Goal: Transaction & Acquisition: Register for event/course

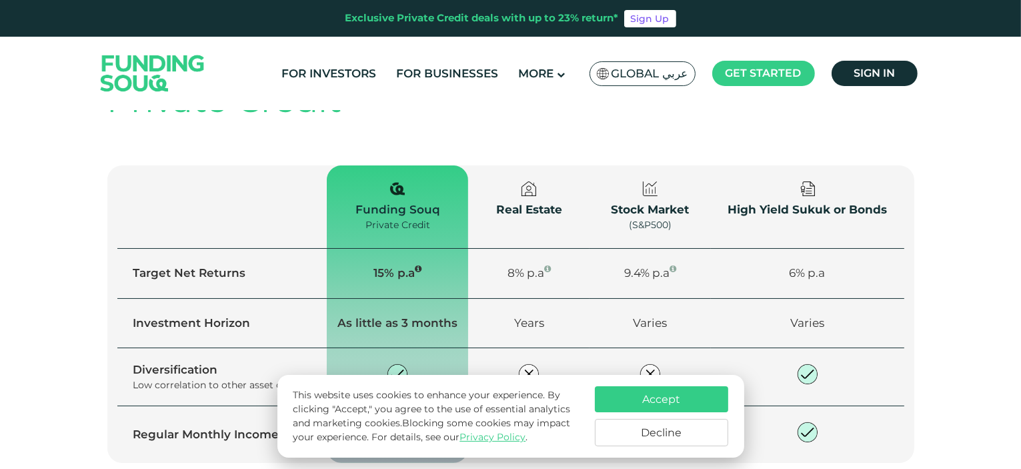
scroll to position [1600, 0]
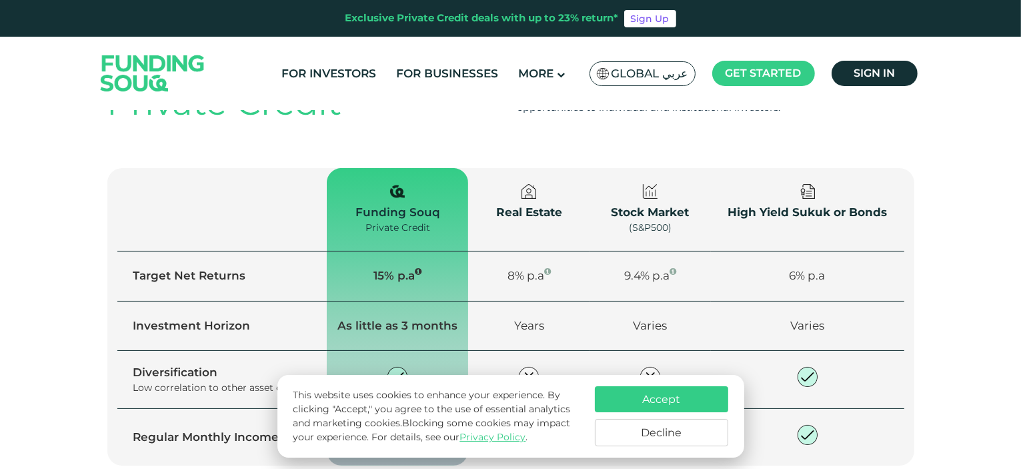
click at [659, 399] on button "Accept" at bounding box center [661, 399] width 133 height 26
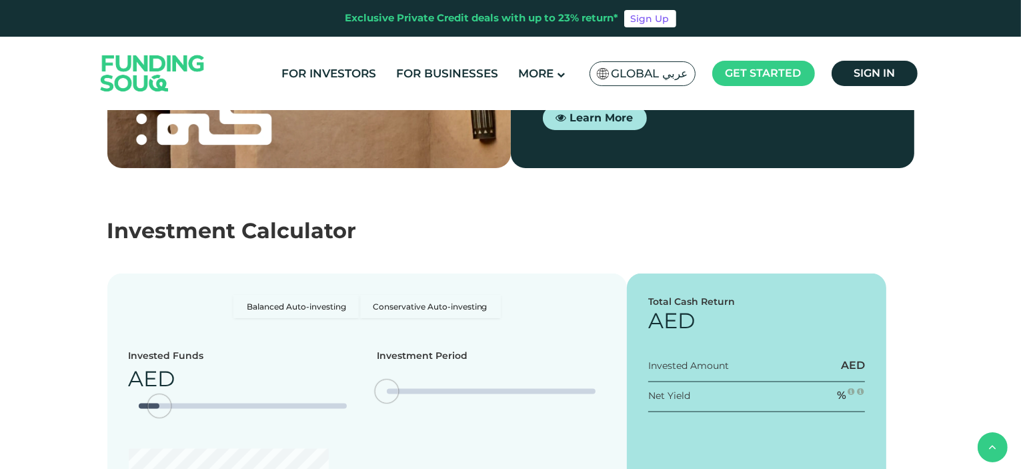
type tc-range-slider "4"
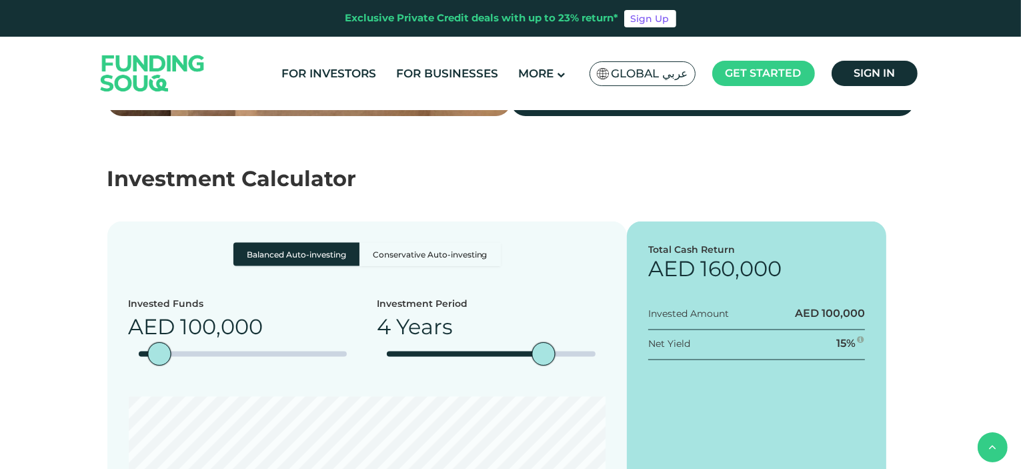
scroll to position [2267, 0]
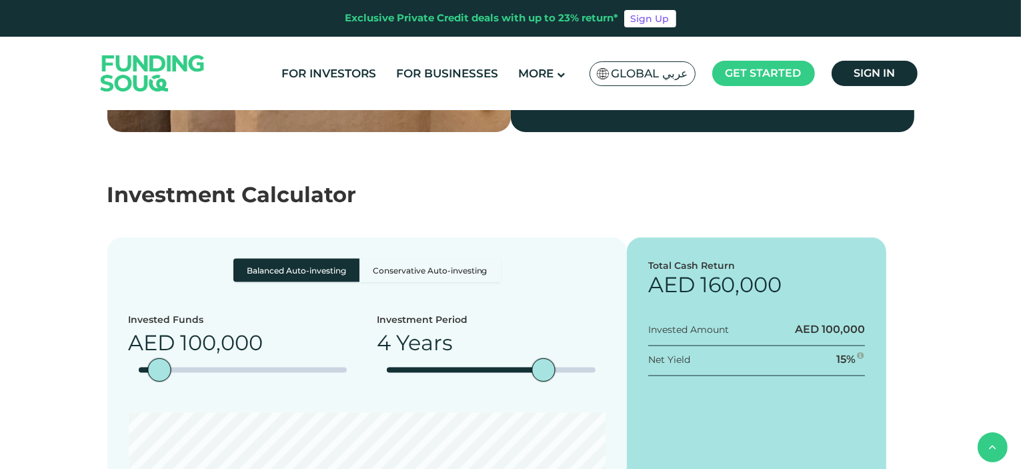
click at [449, 259] on label "Conservative Auto-investing" at bounding box center [429, 270] width 141 height 23
click at [242, 259] on input "Conservative Auto-investing" at bounding box center [237, 263] width 9 height 9
radio input "true"
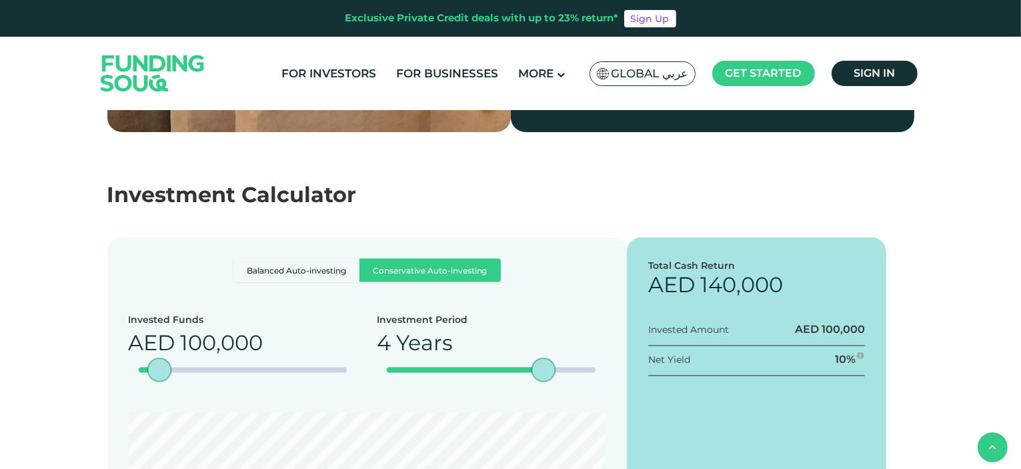
click at [313, 259] on label "Balanced Auto-investing" at bounding box center [296, 270] width 126 height 23
click at [242, 259] on input "Balanced Auto-investing" at bounding box center [237, 263] width 9 height 9
radio input "true"
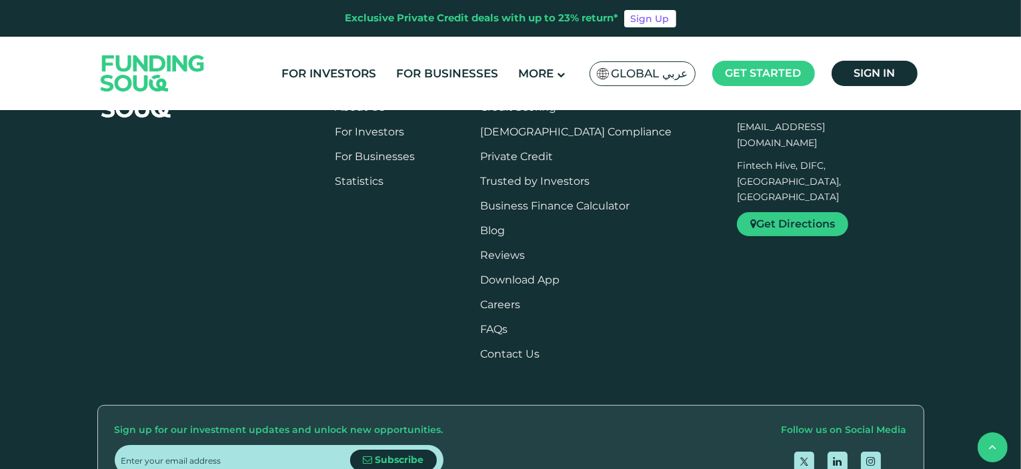
scroll to position [3067, 0]
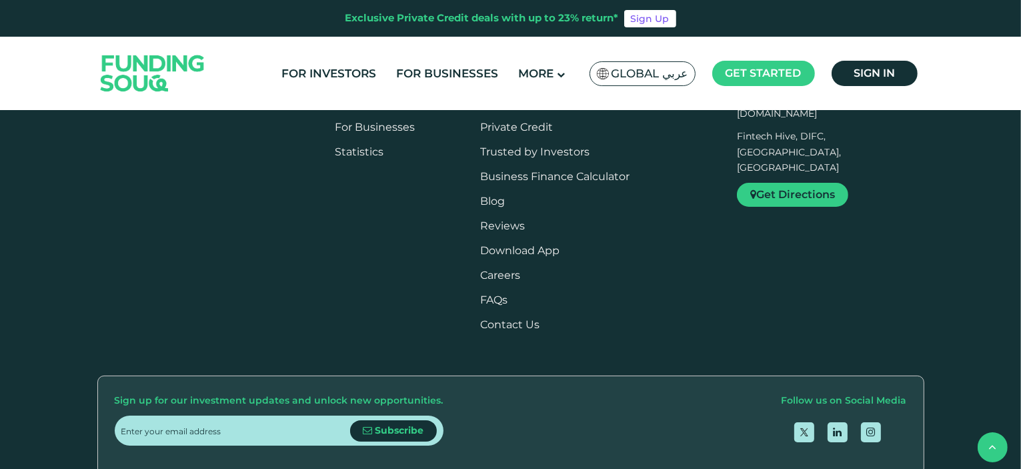
click at [305, 58] on button "Is Funding Souq compliant with Shariah principles?" at bounding box center [510, 38] width 807 height 39
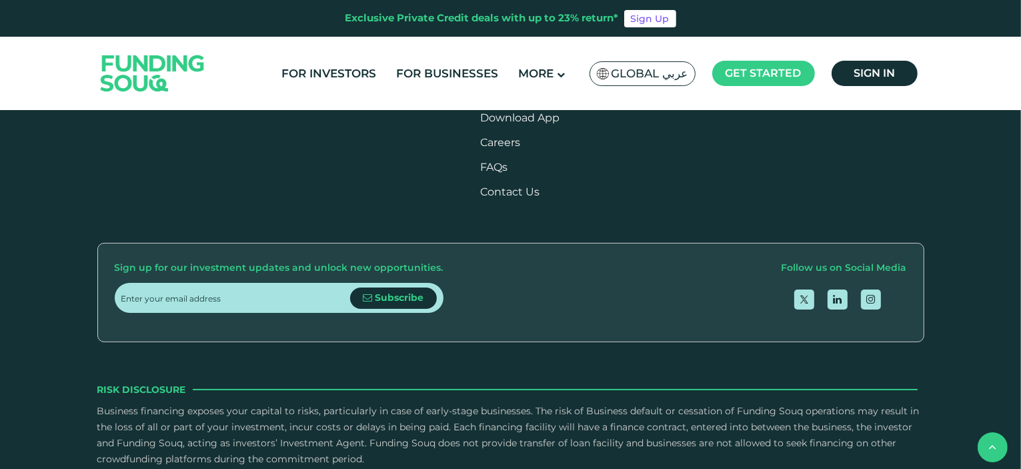
scroll to position [3200, 0]
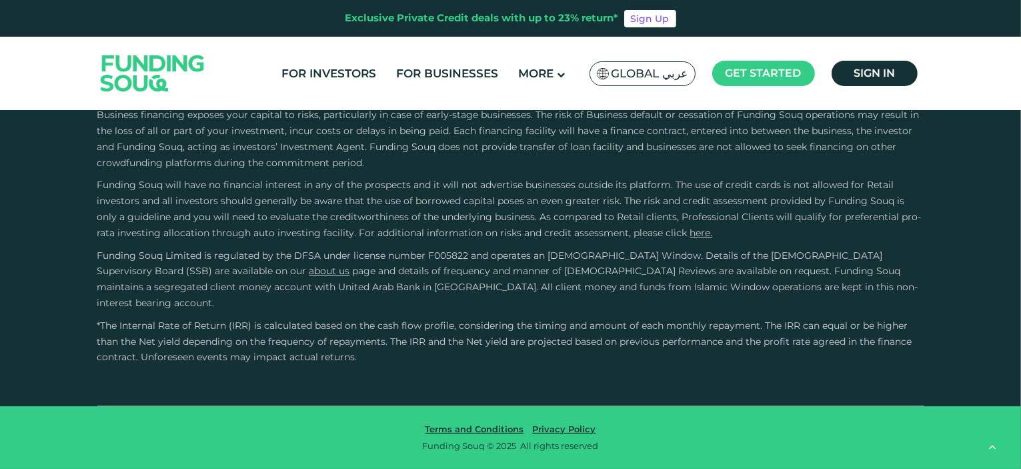
scroll to position [3667, 0]
click at [291, 94] on button "How Does Debt-Based Crowdfunding Work?" at bounding box center [510, 74] width 807 height 39
click at [470, 294] on button "What measure Funding Souq has in place for the security of information technolo…" at bounding box center [510, 313] width 807 height 39
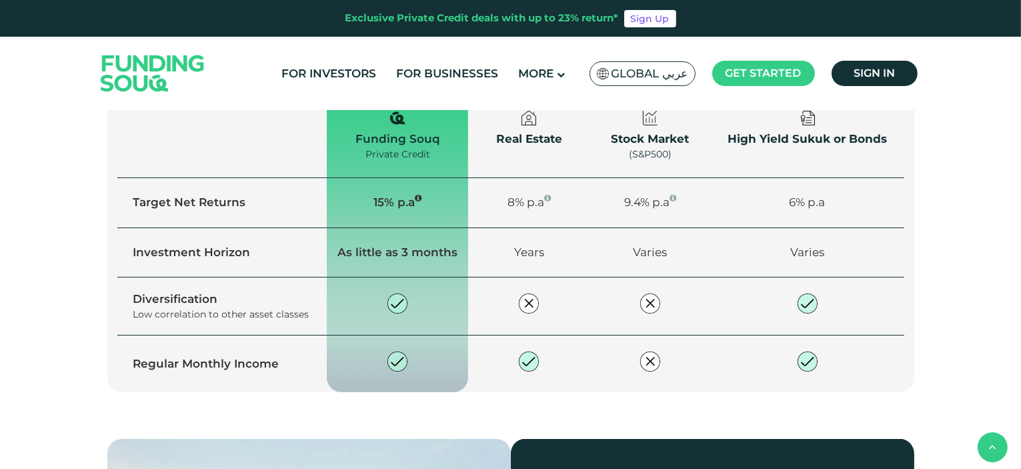
scroll to position [1667, 0]
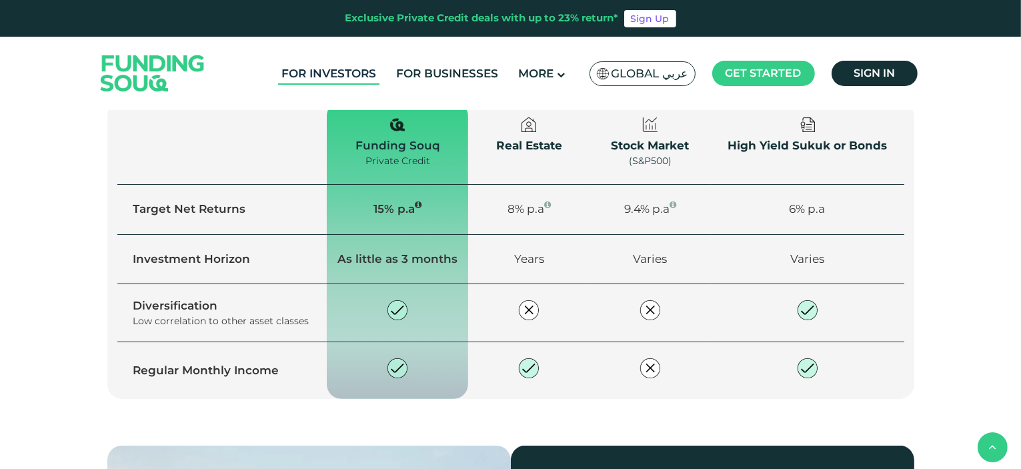
click at [336, 74] on link "For Investors" at bounding box center [328, 74] width 101 height 22
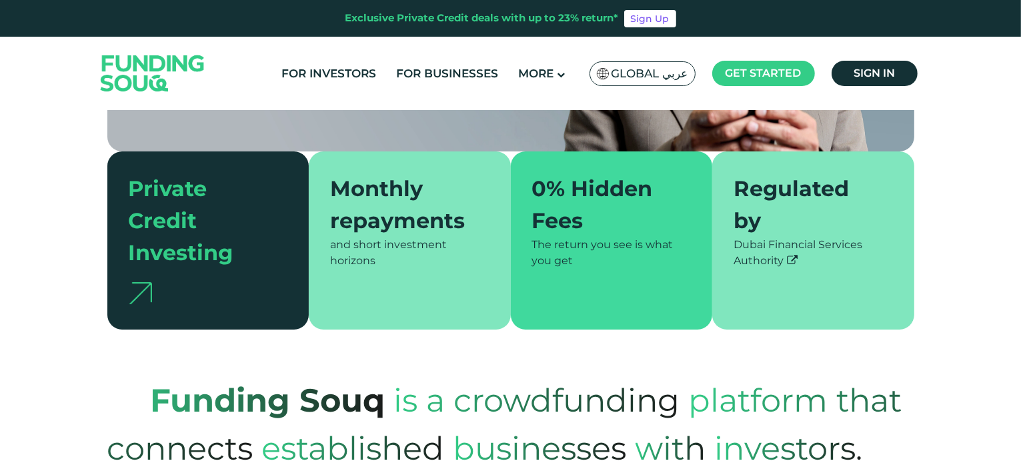
scroll to position [333, 0]
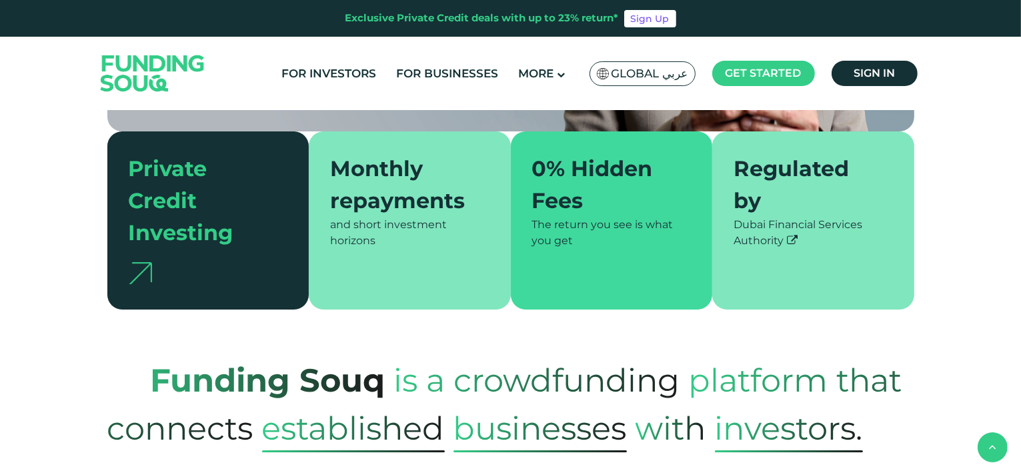
click at [413, 189] on div "Monthly repayments" at bounding box center [401, 185] width 143 height 64
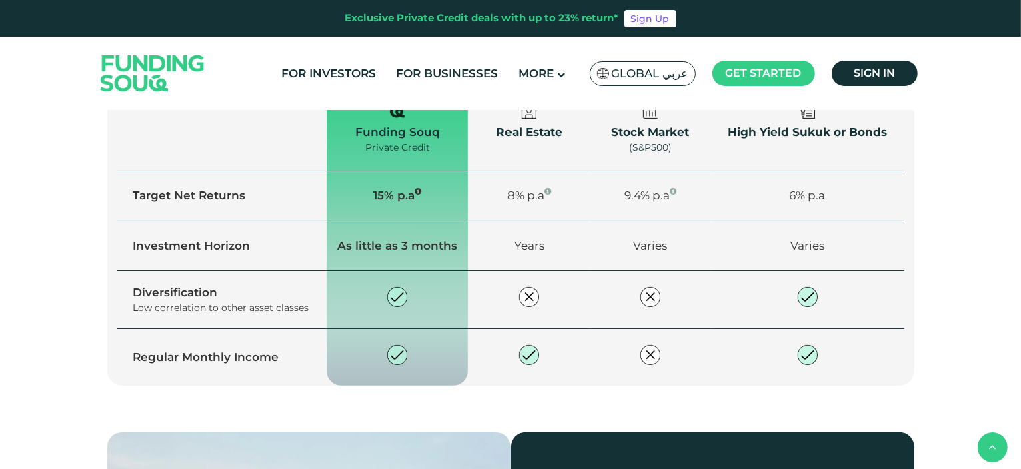
scroll to position [1133, 0]
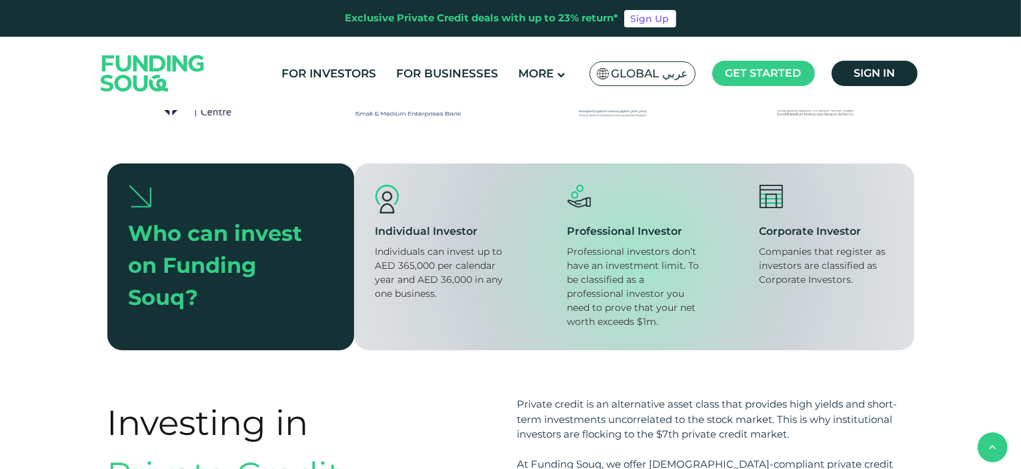
click at [276, 247] on span "Explore our opportunities" at bounding box center [225, 253] width 141 height 13
click at [645, 17] on link "Sign Up" at bounding box center [650, 18] width 52 height 17
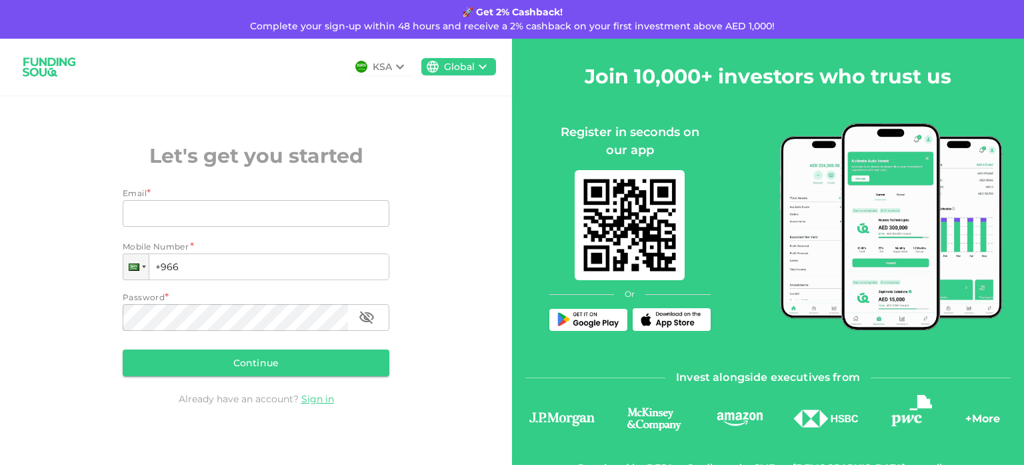
click at [368, 69] on div "KSA" at bounding box center [381, 66] width 63 height 17
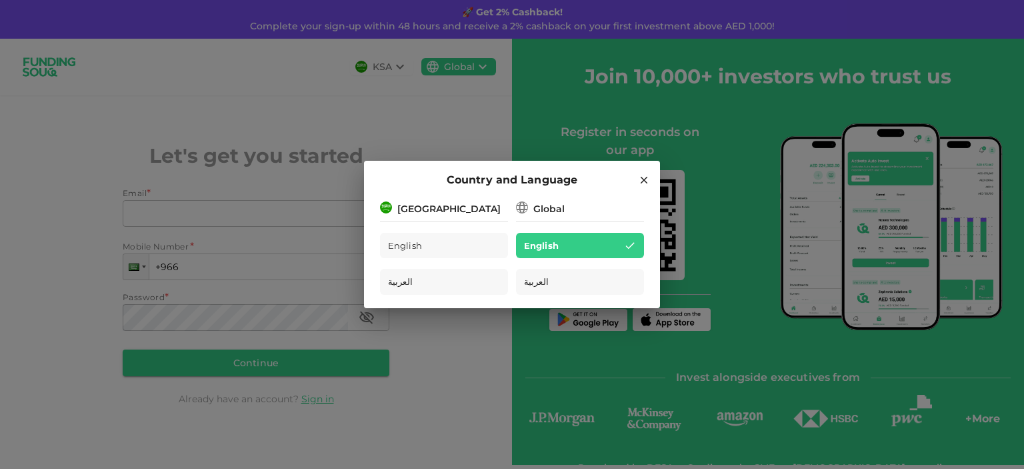
click at [536, 207] on div "Global" at bounding box center [548, 209] width 31 height 14
click at [445, 207] on div "[GEOGRAPHIC_DATA]" at bounding box center [448, 209] width 103 height 14
click at [414, 238] on span "English" at bounding box center [405, 245] width 35 height 15
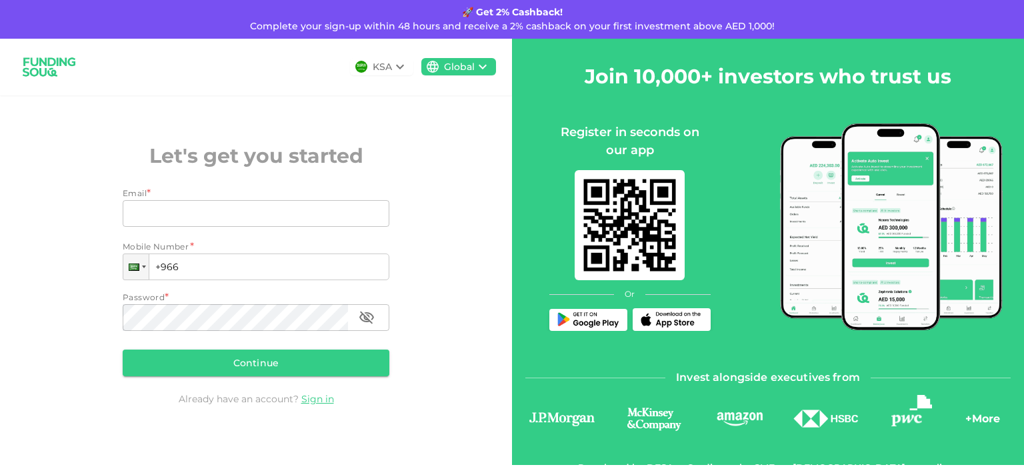
click at [398, 69] on icon at bounding box center [400, 67] width 16 height 16
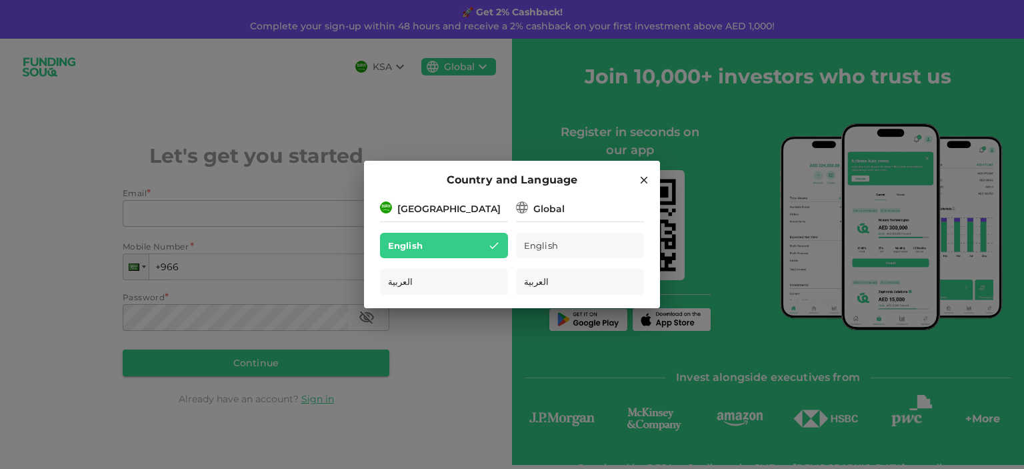
click at [537, 212] on div "Global" at bounding box center [548, 209] width 31 height 14
click at [439, 210] on div "[GEOGRAPHIC_DATA]" at bounding box center [448, 209] width 103 height 14
click at [540, 208] on div "Global" at bounding box center [548, 209] width 31 height 14
click at [645, 181] on icon at bounding box center [644, 180] width 7 height 7
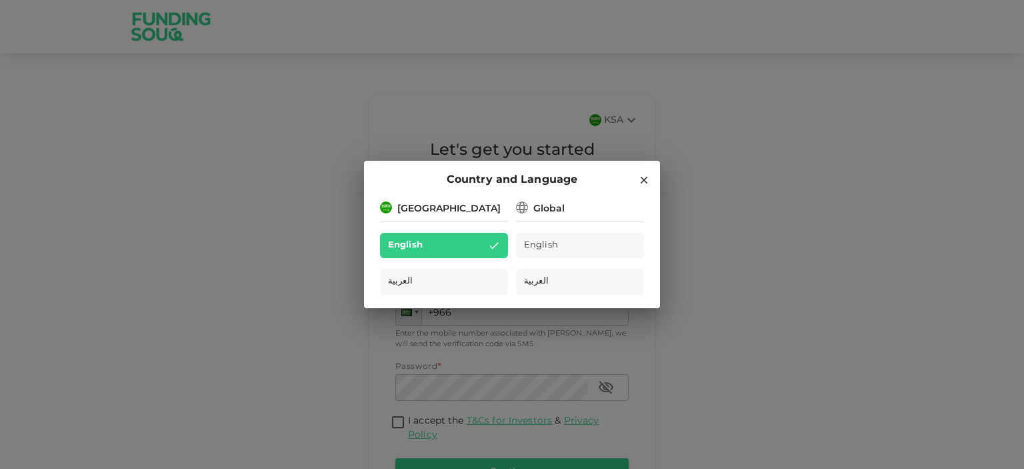
click at [640, 180] on icon at bounding box center [644, 180] width 12 height 12
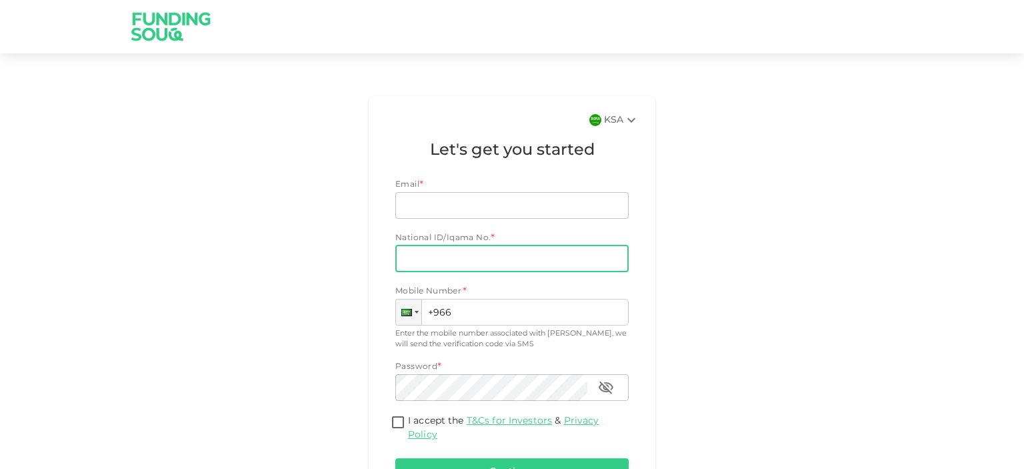
scroll to position [93, 0]
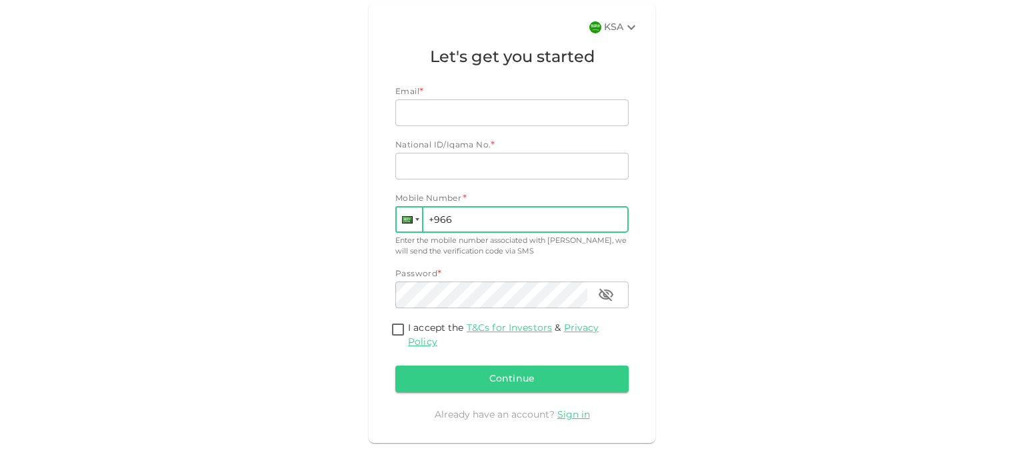
click at [409, 221] on div at bounding box center [409, 219] width 25 height 24
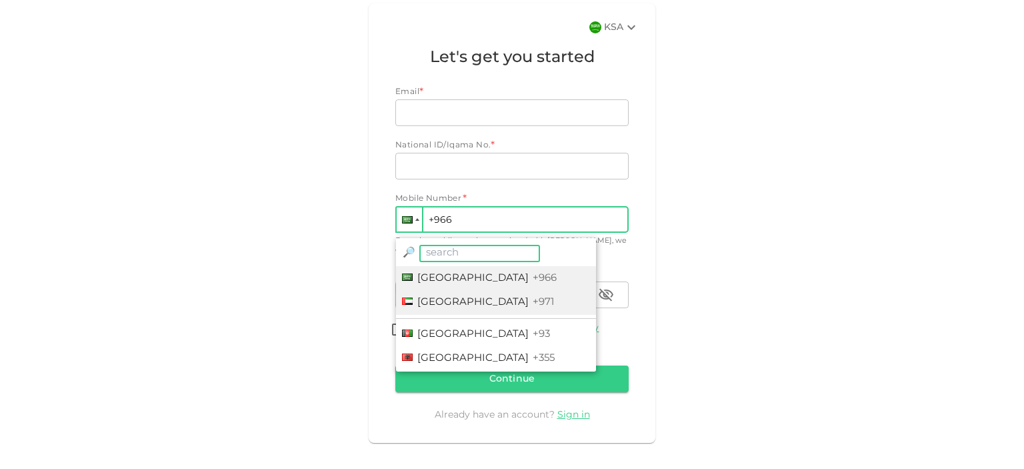
click at [432, 305] on span "United Arab Emirates" at bounding box center [472, 301] width 111 height 9
type input "+971"
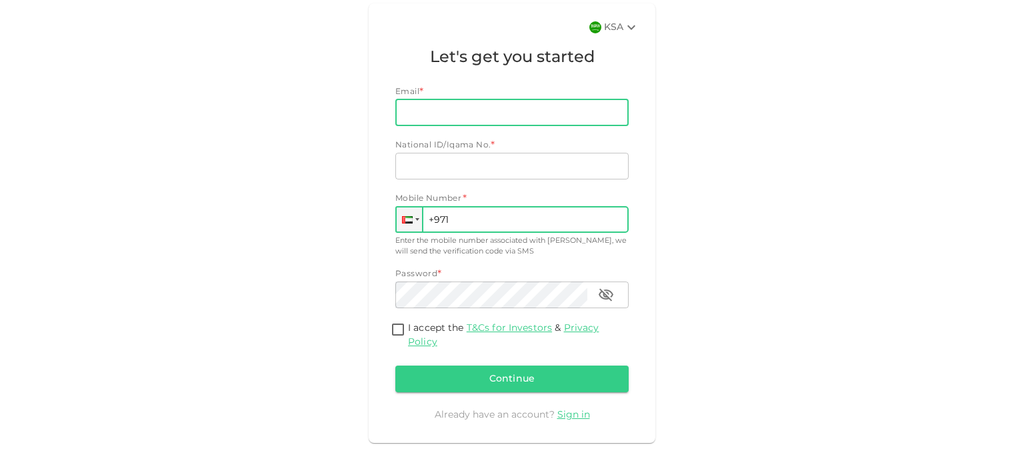
click at [426, 107] on input "Email" at bounding box center [504, 112] width 219 height 27
type input "salmansait@hotmail.com"
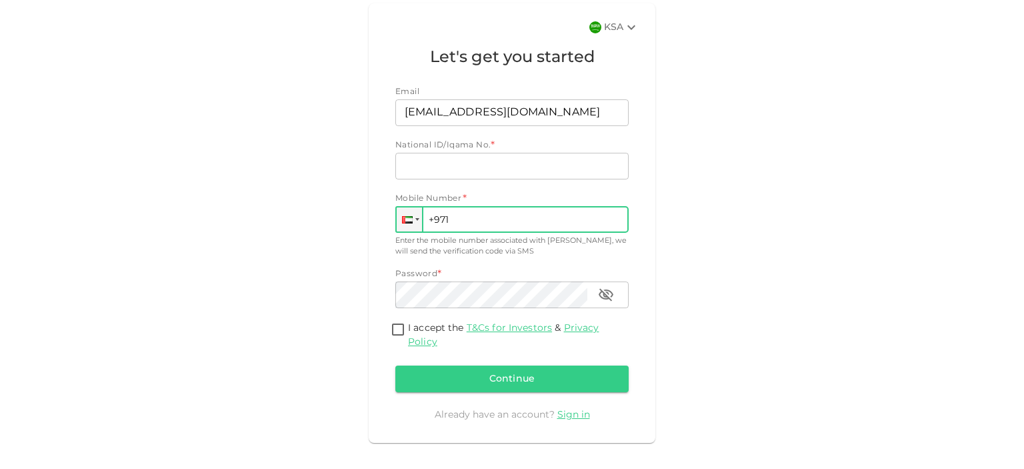
click at [481, 223] on input "+971" at bounding box center [511, 219] width 233 height 27
type input "+971 529 599 348"
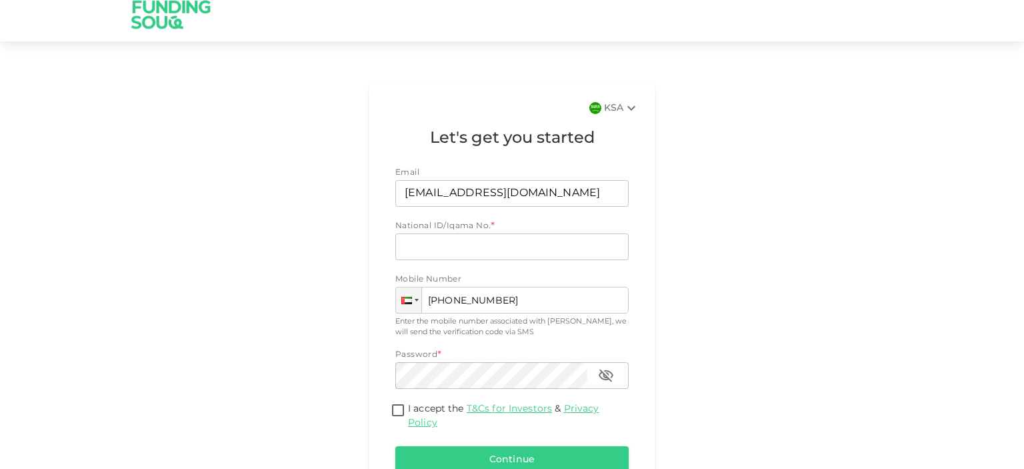
scroll to position [0, 0]
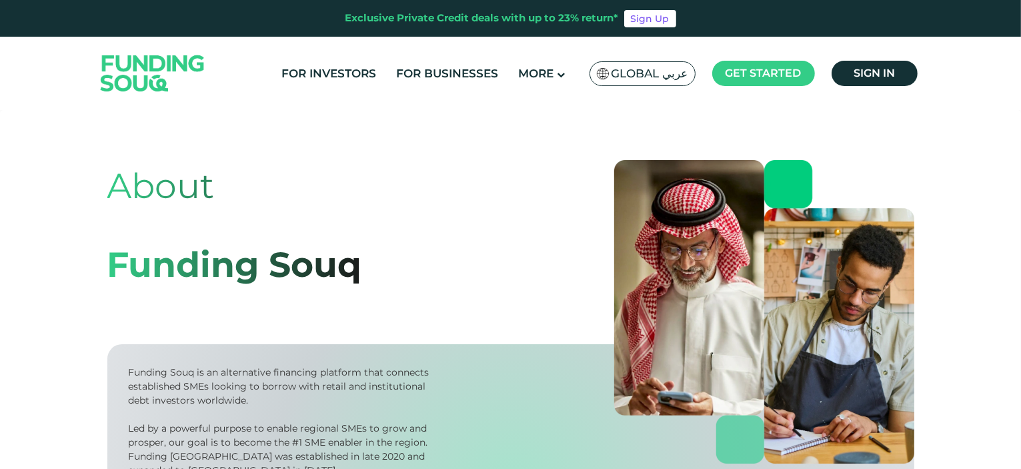
click at [622, 75] on span "Global عربي" at bounding box center [649, 73] width 77 height 15
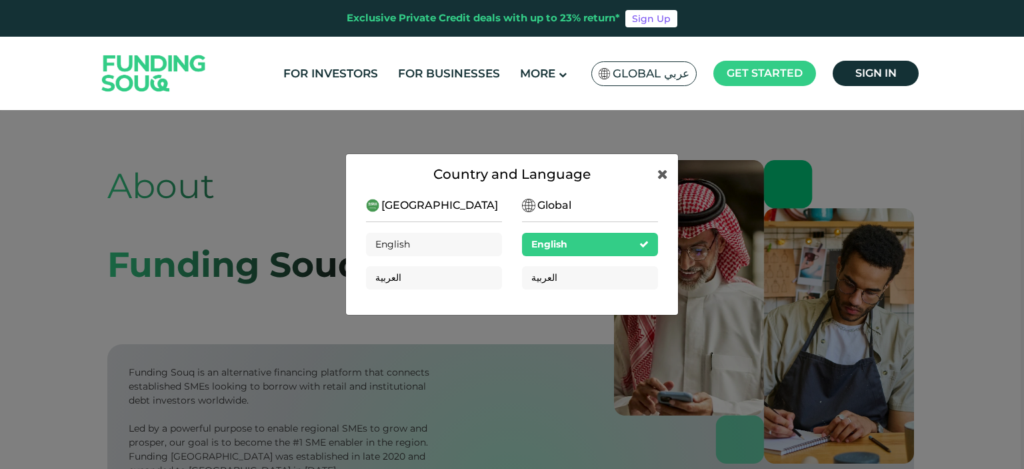
click at [671, 111] on div "Country and Language [GEOGRAPHIC_DATA] English العربية Global English العربية" at bounding box center [512, 234] width 1024 height 469
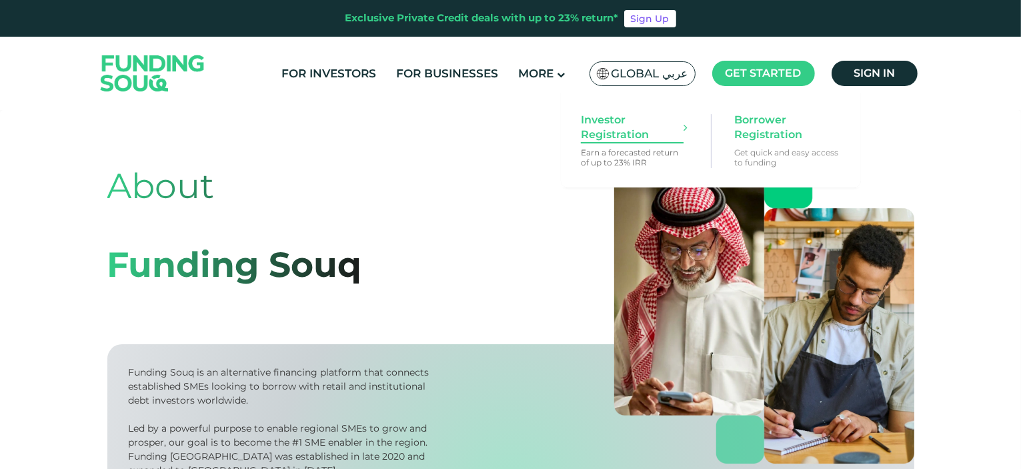
click at [607, 131] on span "Investor Registration" at bounding box center [632, 127] width 103 height 29
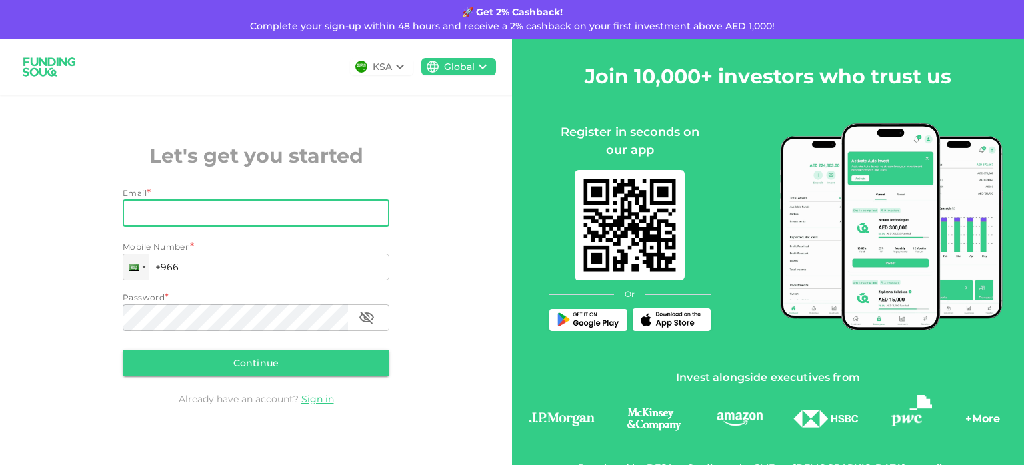
click at [191, 206] on input "Email" at bounding box center [249, 213] width 252 height 27
type input "salmansait@hotmail.com"
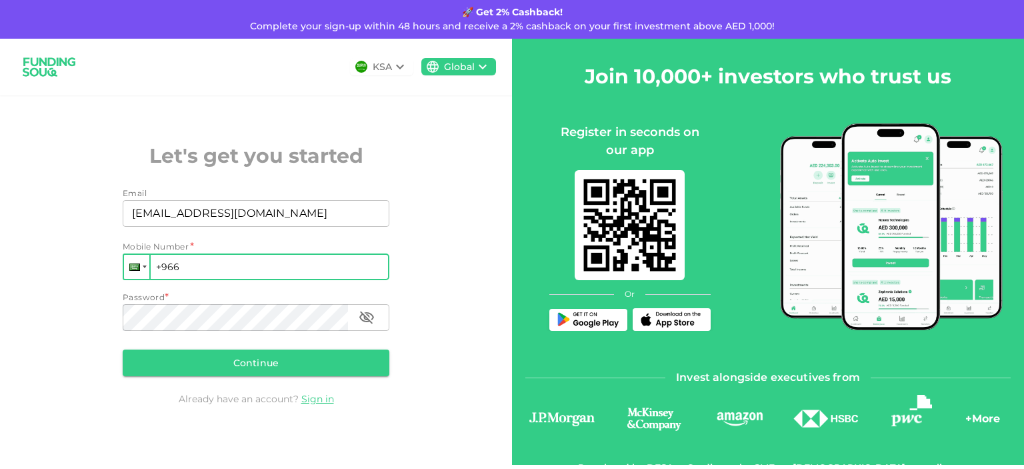
click at [141, 266] on div at bounding box center [136, 267] width 25 height 24
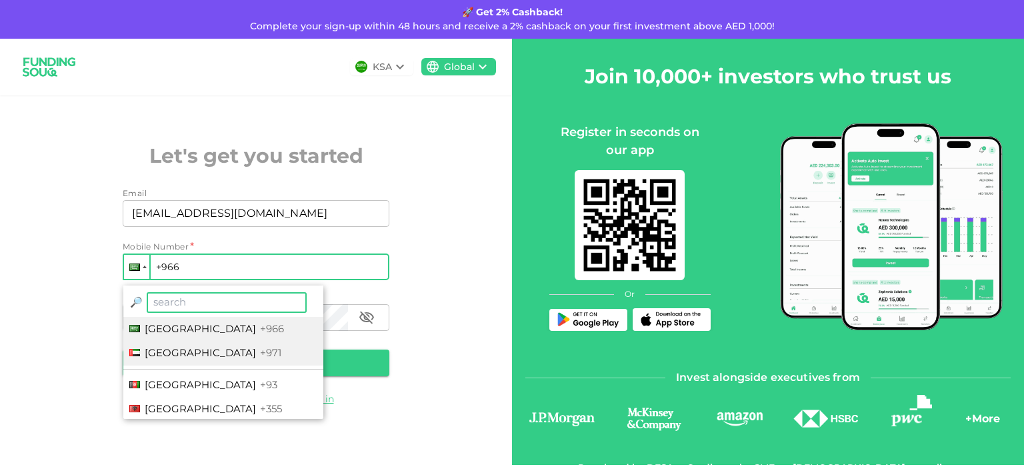
click at [163, 349] on span "United Arab Emirates" at bounding box center [200, 352] width 111 height 13
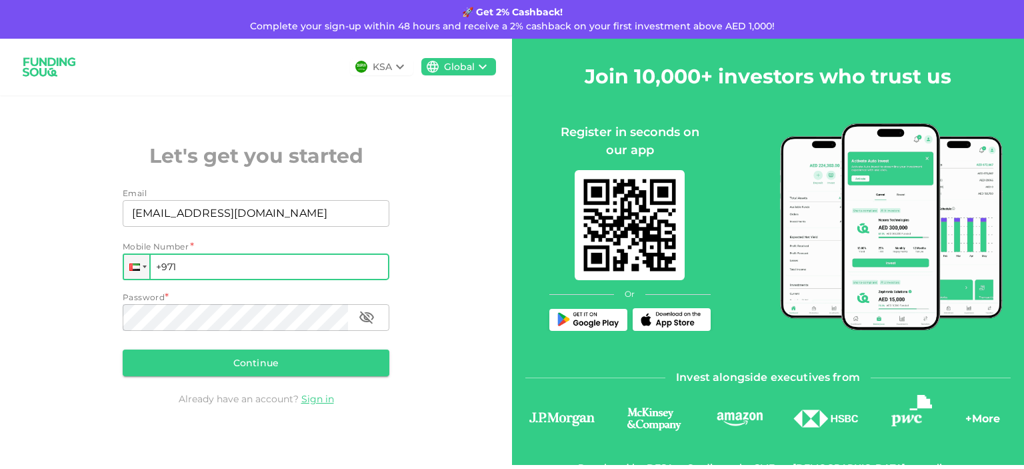
click at [201, 265] on input "+971" at bounding box center [256, 266] width 267 height 27
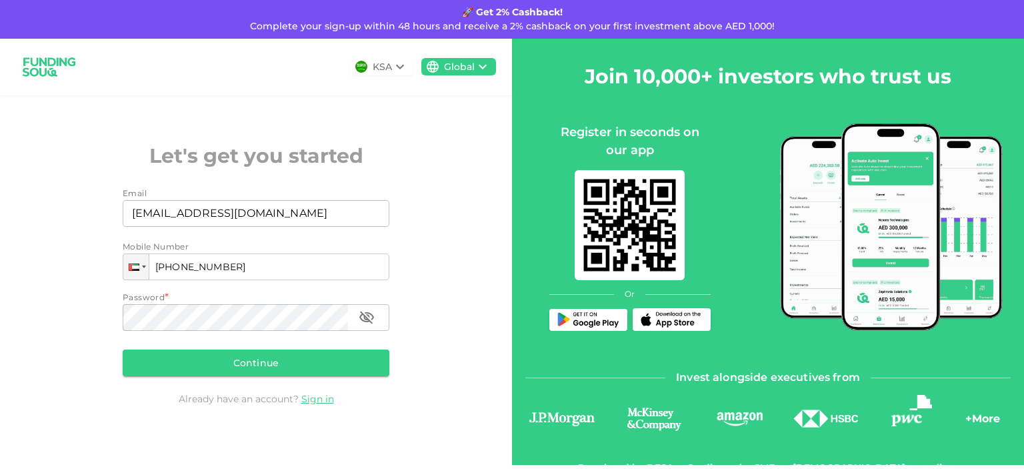
type input "+971 529 599 348"
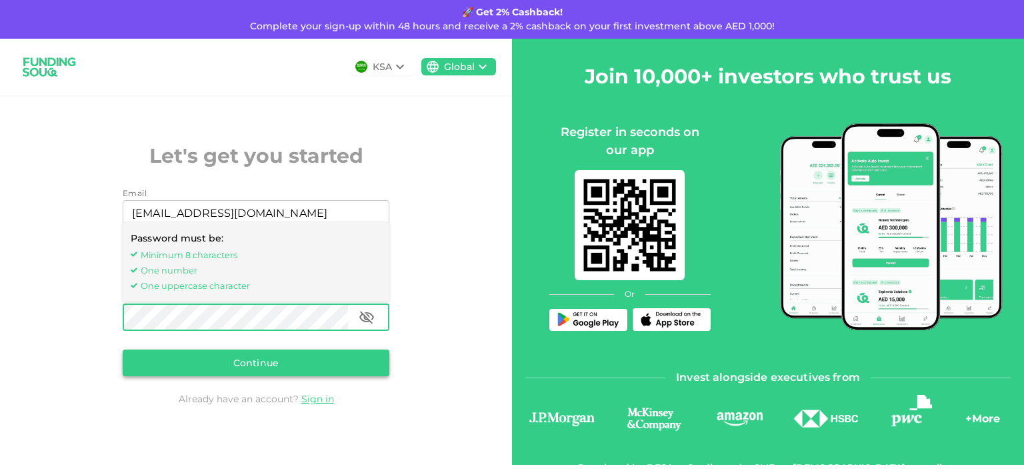
click at [216, 358] on button "Continue" at bounding box center [256, 362] width 267 height 27
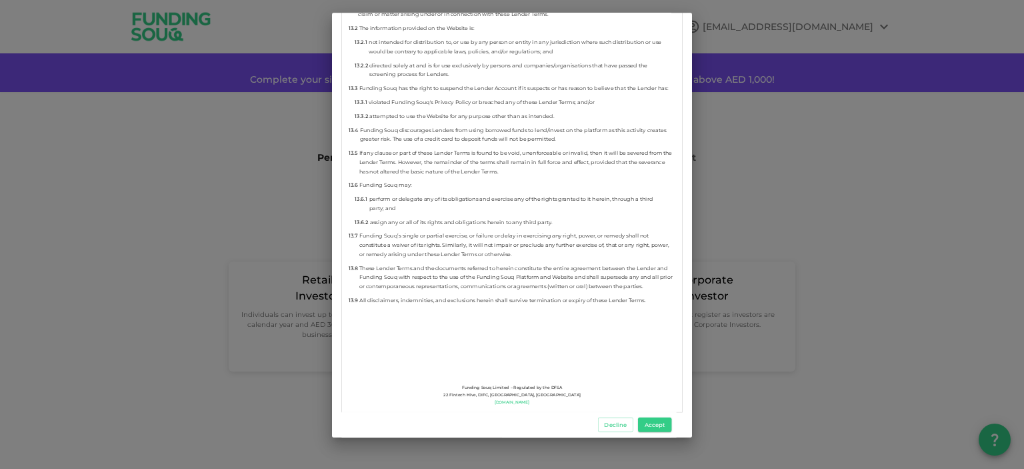
scroll to position [7629, 0]
click at [659, 421] on button "Accept" at bounding box center [654, 424] width 33 height 15
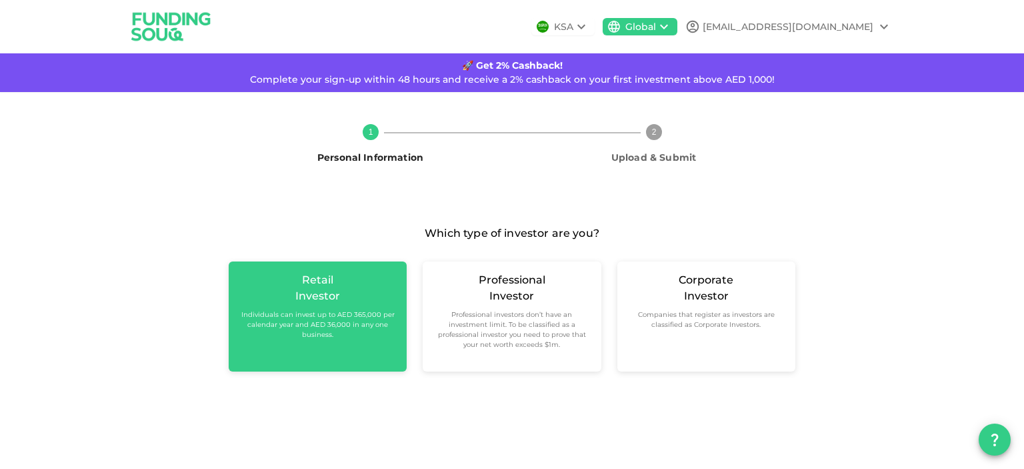
click at [293, 320] on small "Individuals can invest up to AED 365,000 per calendar year and AED 36,000 in an…" at bounding box center [317, 324] width 157 height 30
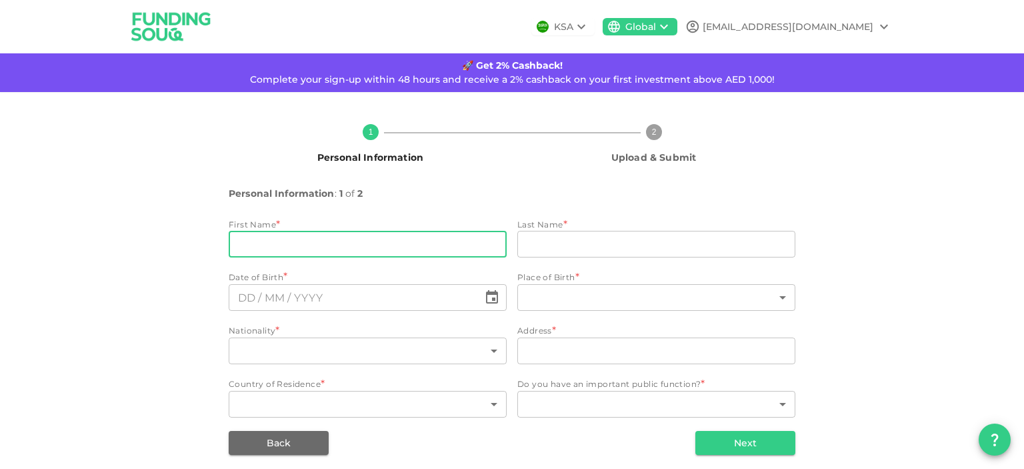
scroll to position [7, 0]
